Goal: Transaction & Acquisition: Subscribe to service/newsletter

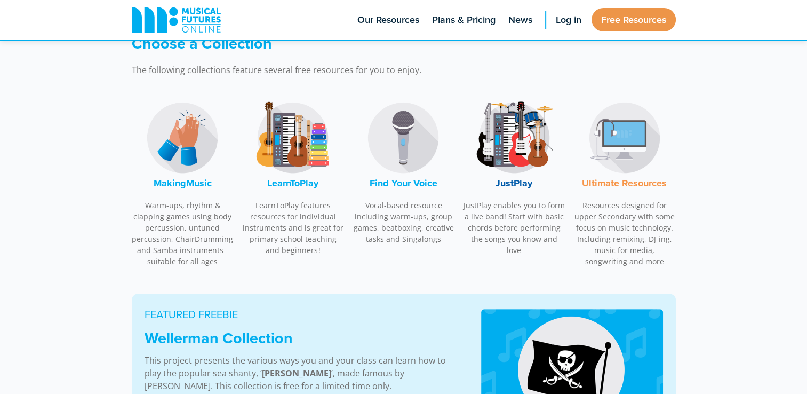
scroll to position [326, 0]
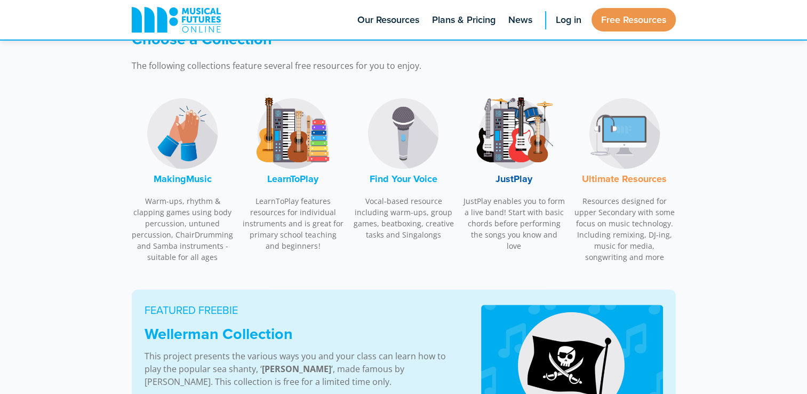
click at [418, 178] on font "Find Your Voice" at bounding box center [404, 179] width 68 height 14
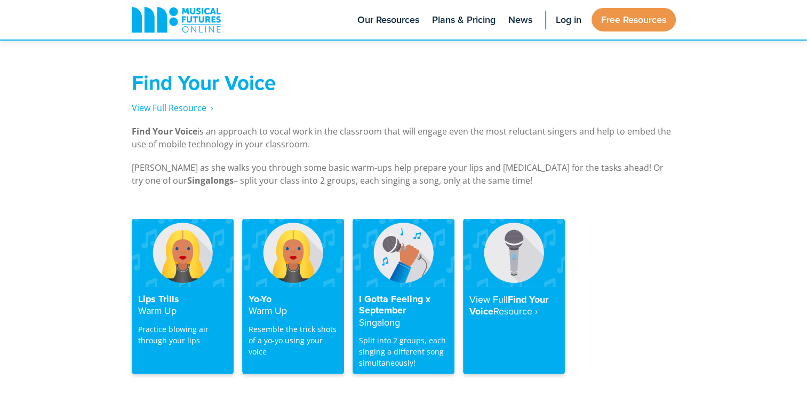
scroll to position [2033, 0]
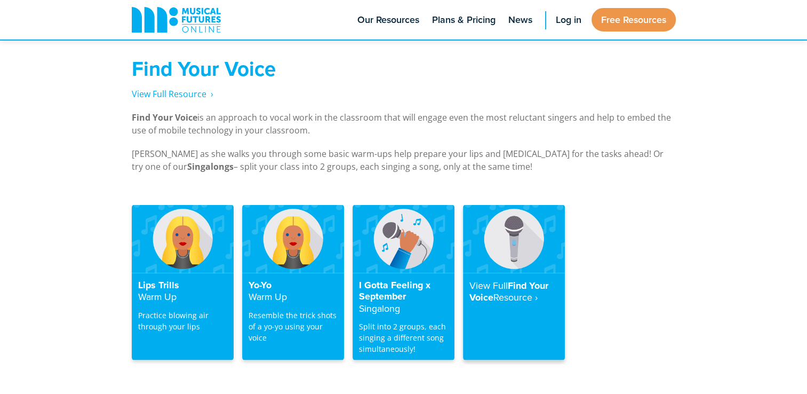
click at [531, 290] on strong "Resource‎ ›" at bounding box center [515, 296] width 44 height 13
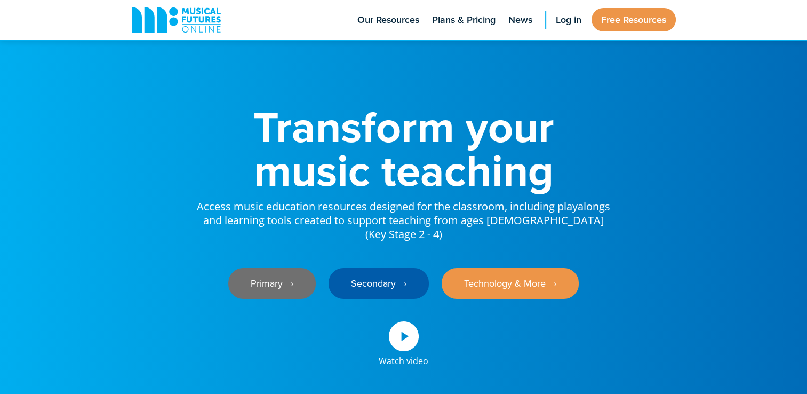
click at [282, 269] on link "Primary ‎‏‏‎ ‎ ›" at bounding box center [271, 283] width 87 height 31
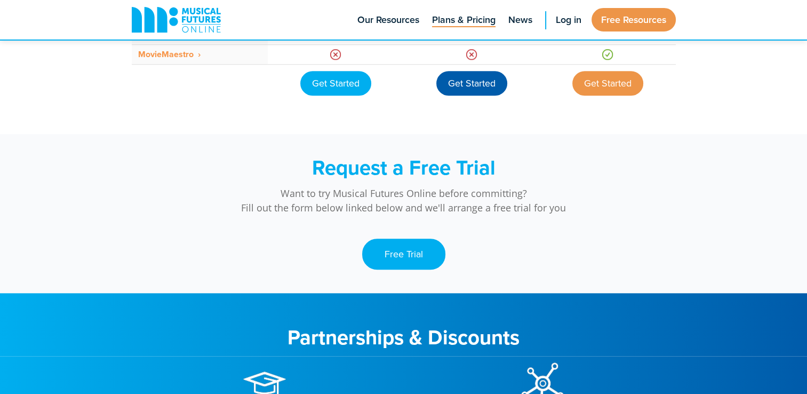
scroll to position [1017, 0]
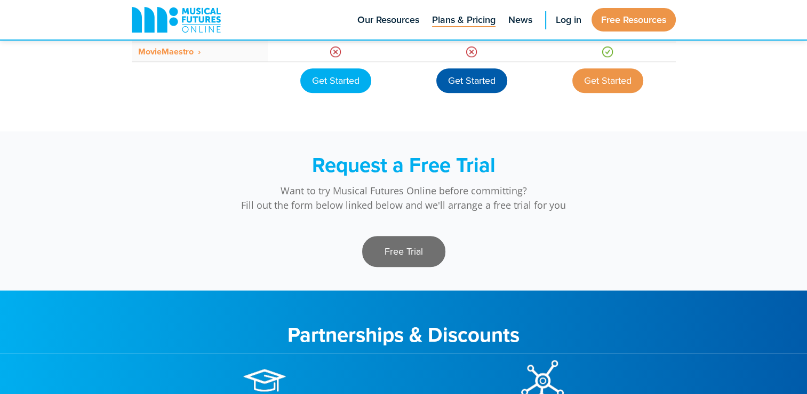
click at [401, 254] on link "Free Trial" at bounding box center [403, 251] width 83 height 31
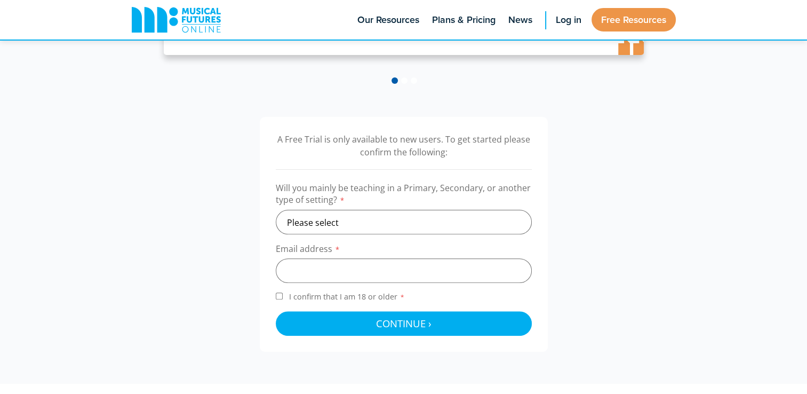
scroll to position [277, 0]
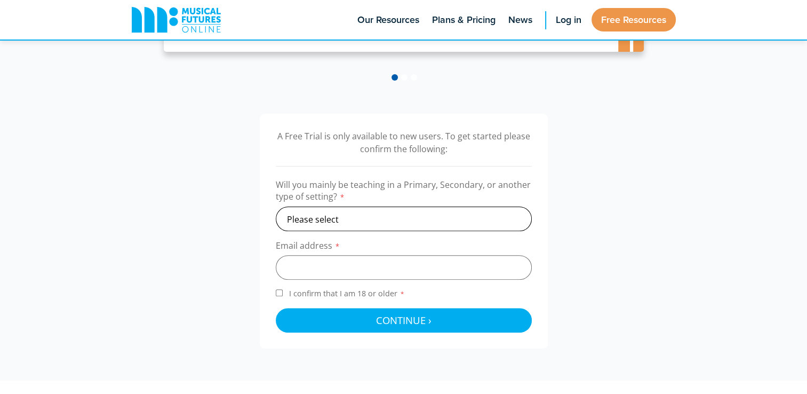
click at [417, 218] on select "Please select Primary Secondary Other" at bounding box center [404, 218] width 256 height 25
select select "primary"
click at [276, 206] on select "Please select Primary Secondary Other" at bounding box center [404, 218] width 256 height 25
click at [385, 269] on input "email" at bounding box center [404, 267] width 256 height 25
type input "hollycarey694@gmail.com"
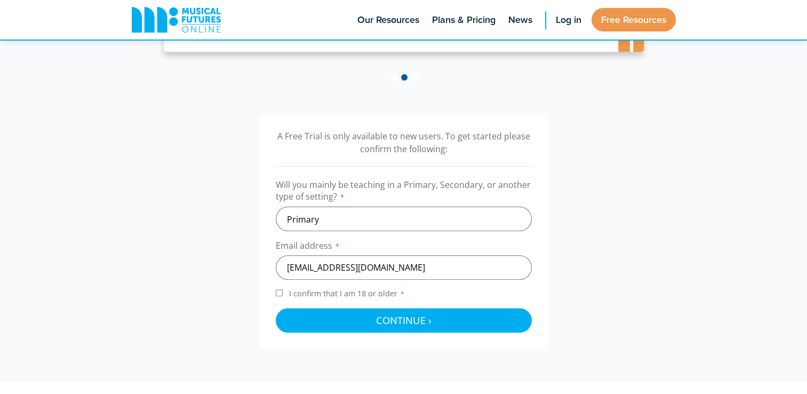
click at [281, 290] on input "I confirm that I am 18 or older *" at bounding box center [279, 292] width 7 height 7
checkbox input "true"
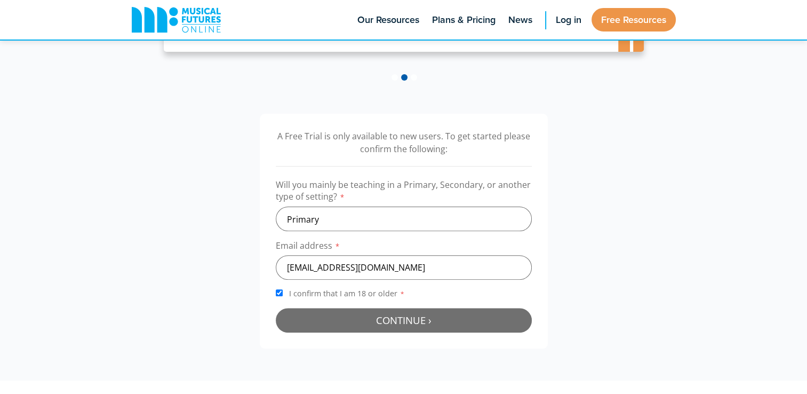
click at [332, 323] on button "Continue › Checking your details..." at bounding box center [404, 320] width 256 height 25
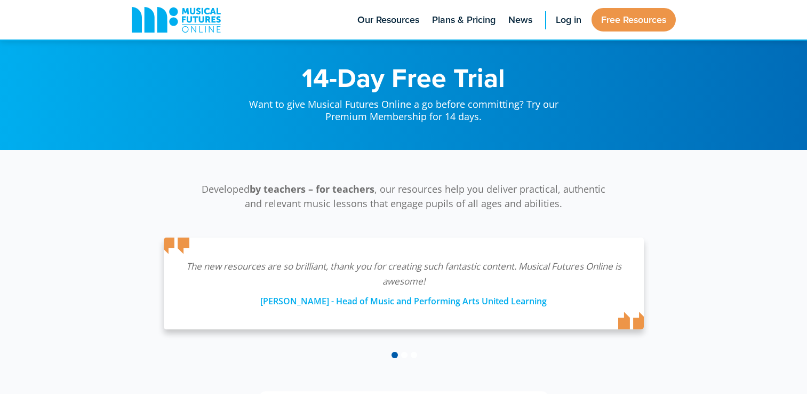
scroll to position [348, 0]
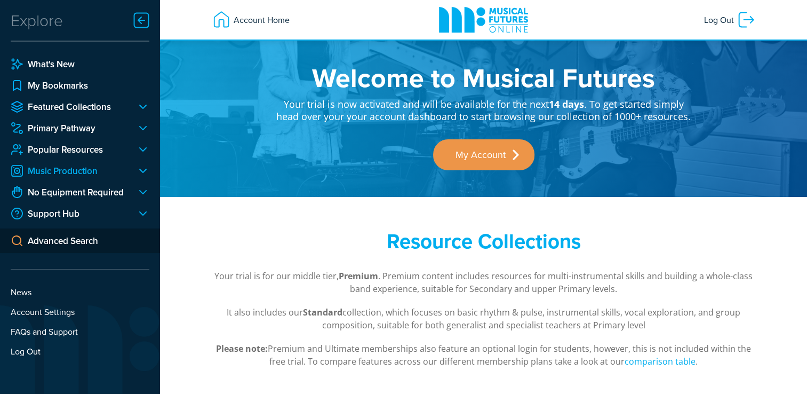
click at [83, 172] on link "Music Production" at bounding box center [69, 170] width 117 height 13
